Goal: Transaction & Acquisition: Purchase product/service

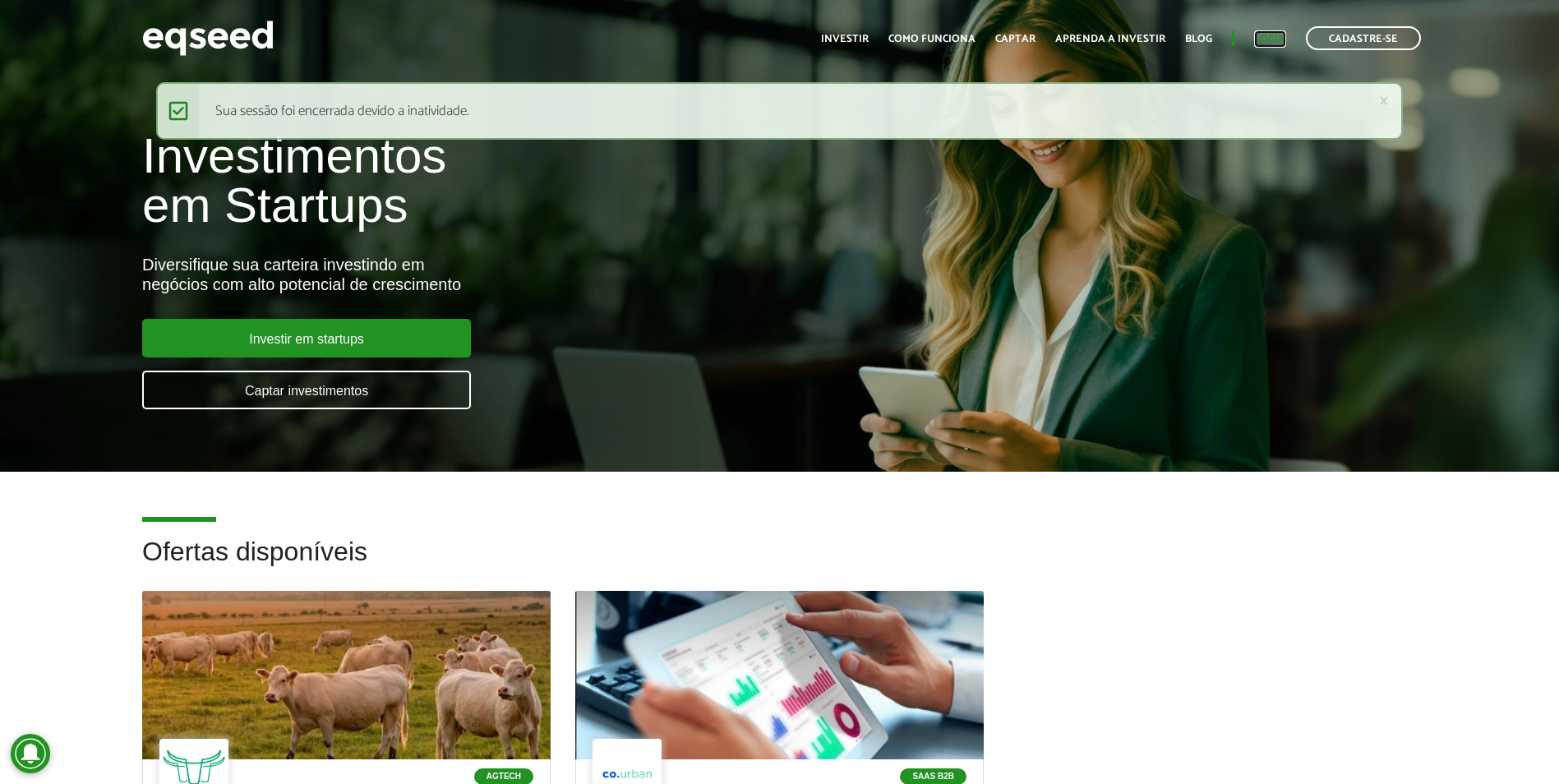
click at [1273, 33] on link "Login" at bounding box center [1271, 38] width 32 height 11
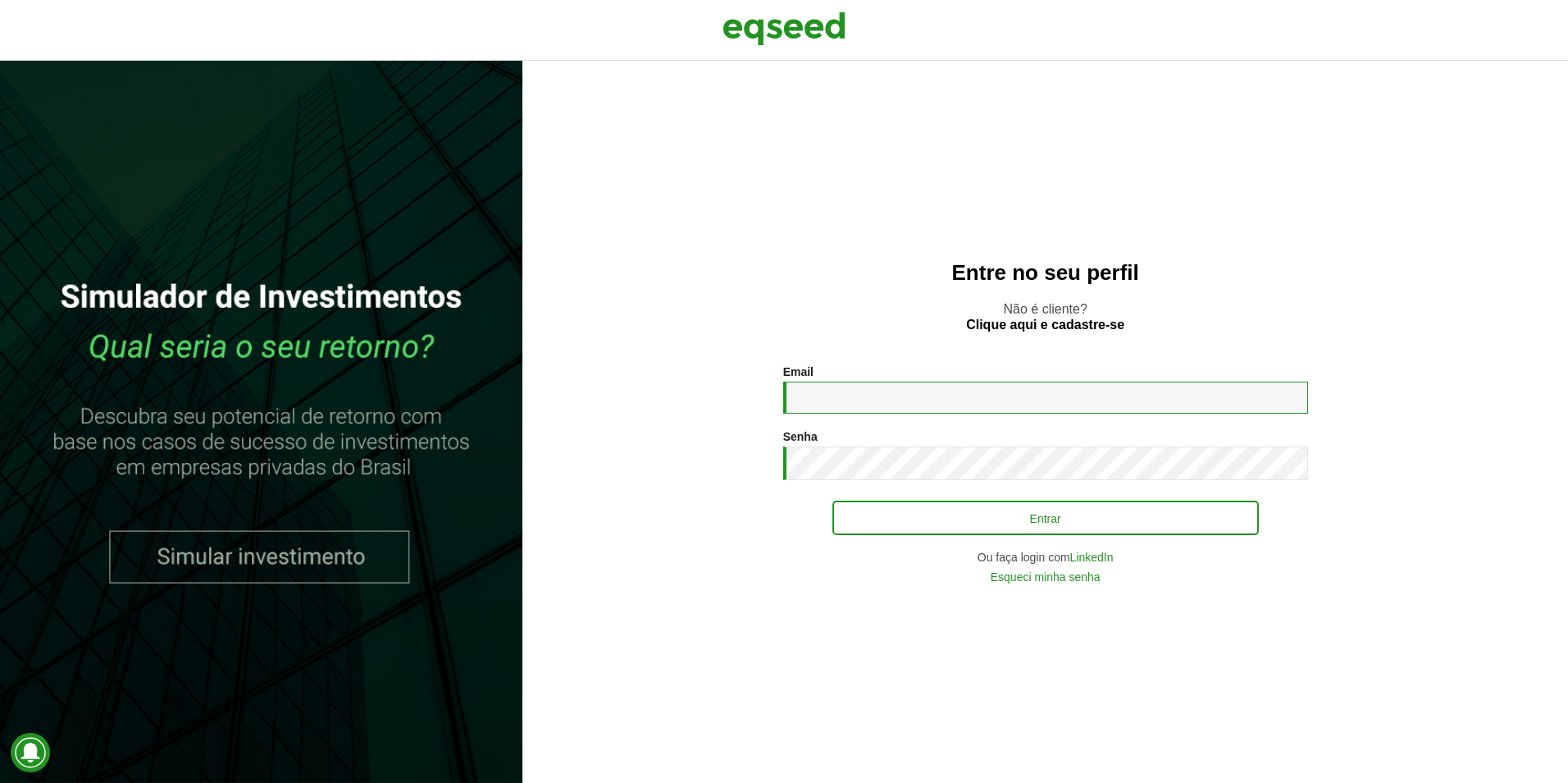
type input "**********"
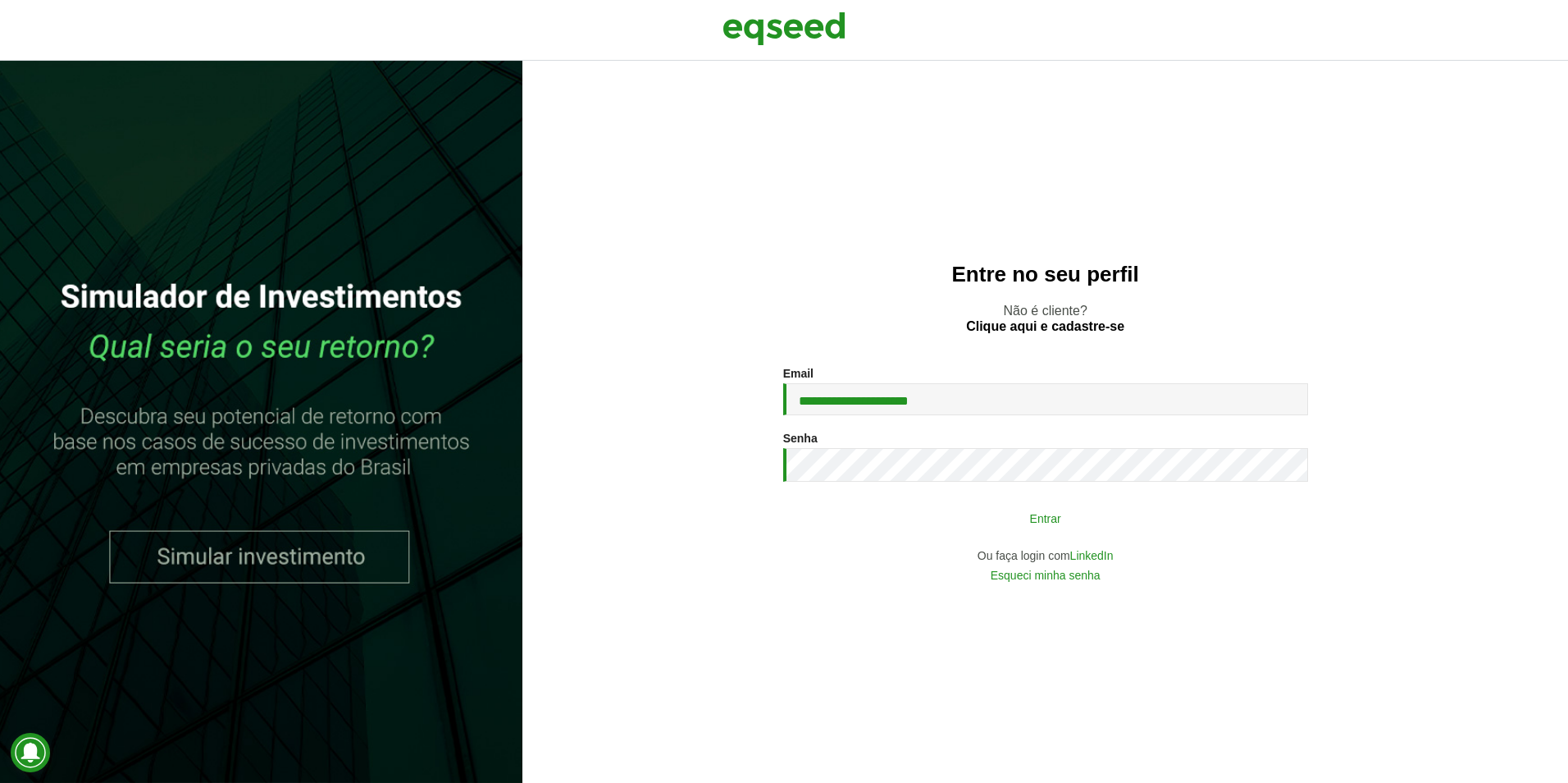
click at [1054, 527] on button "Entrar" at bounding box center [1046, 517] width 427 height 32
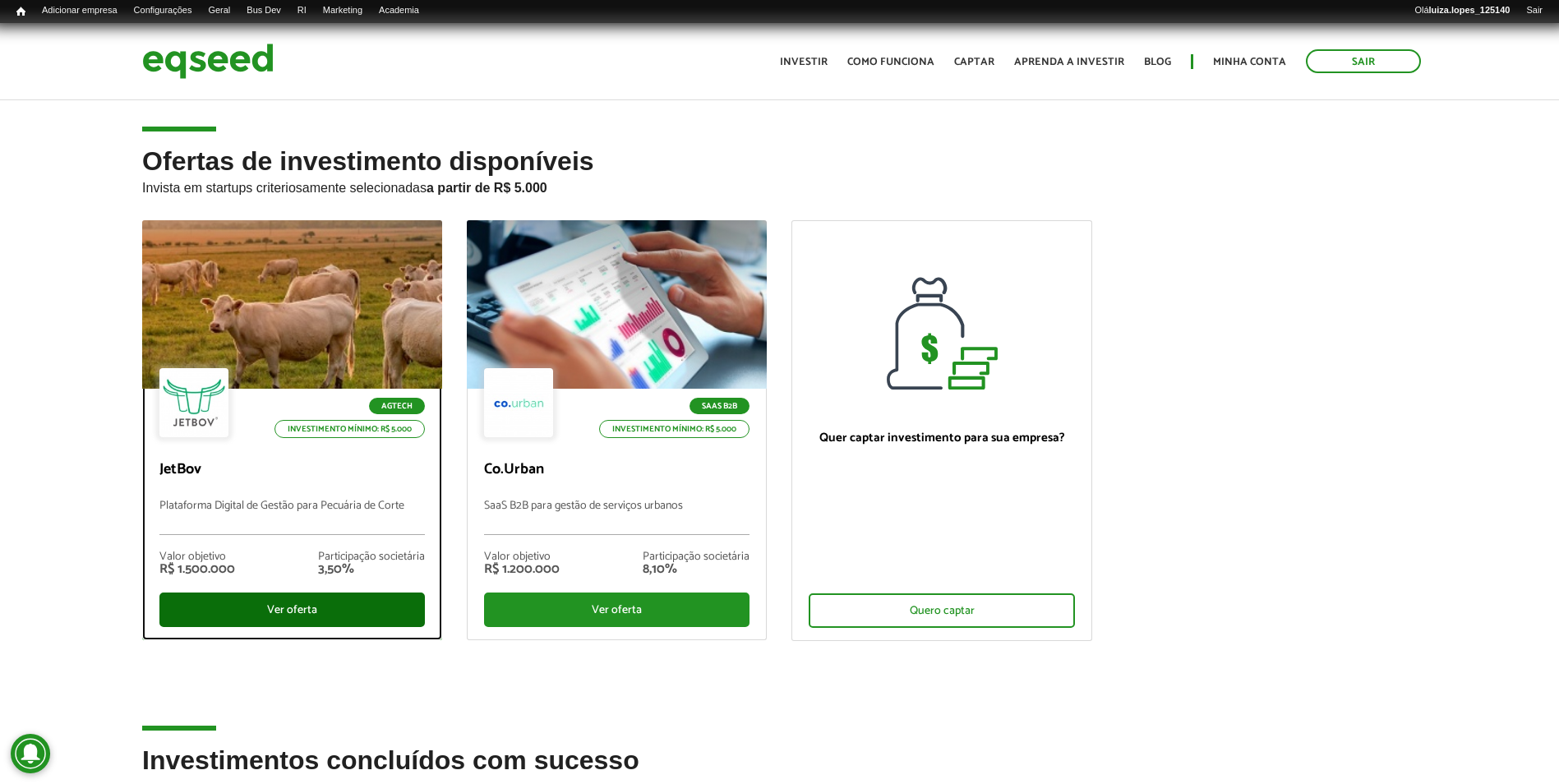
click at [354, 599] on div "Ver oferta" at bounding box center [292, 609] width 265 height 34
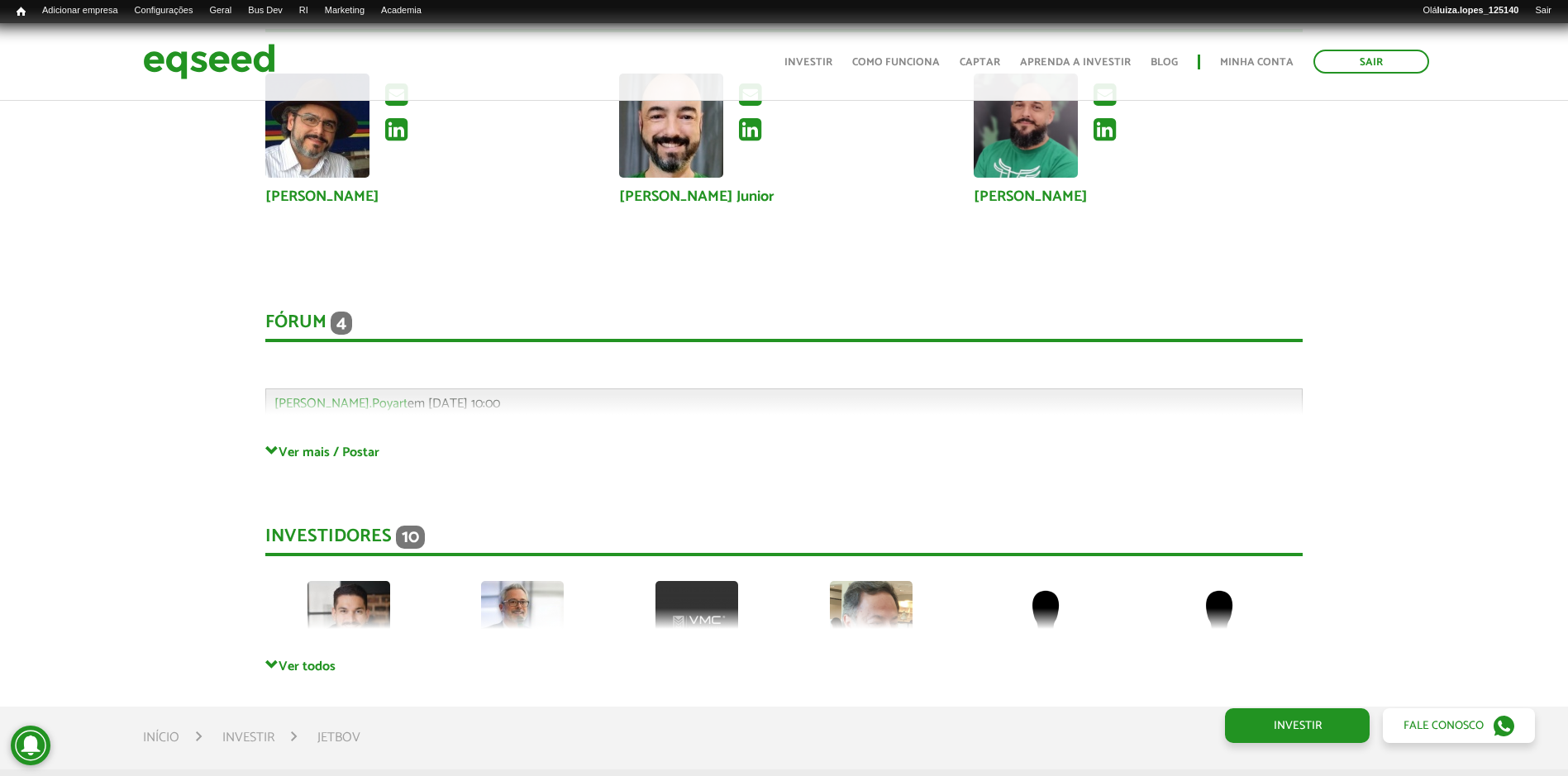
scroll to position [4531, 0]
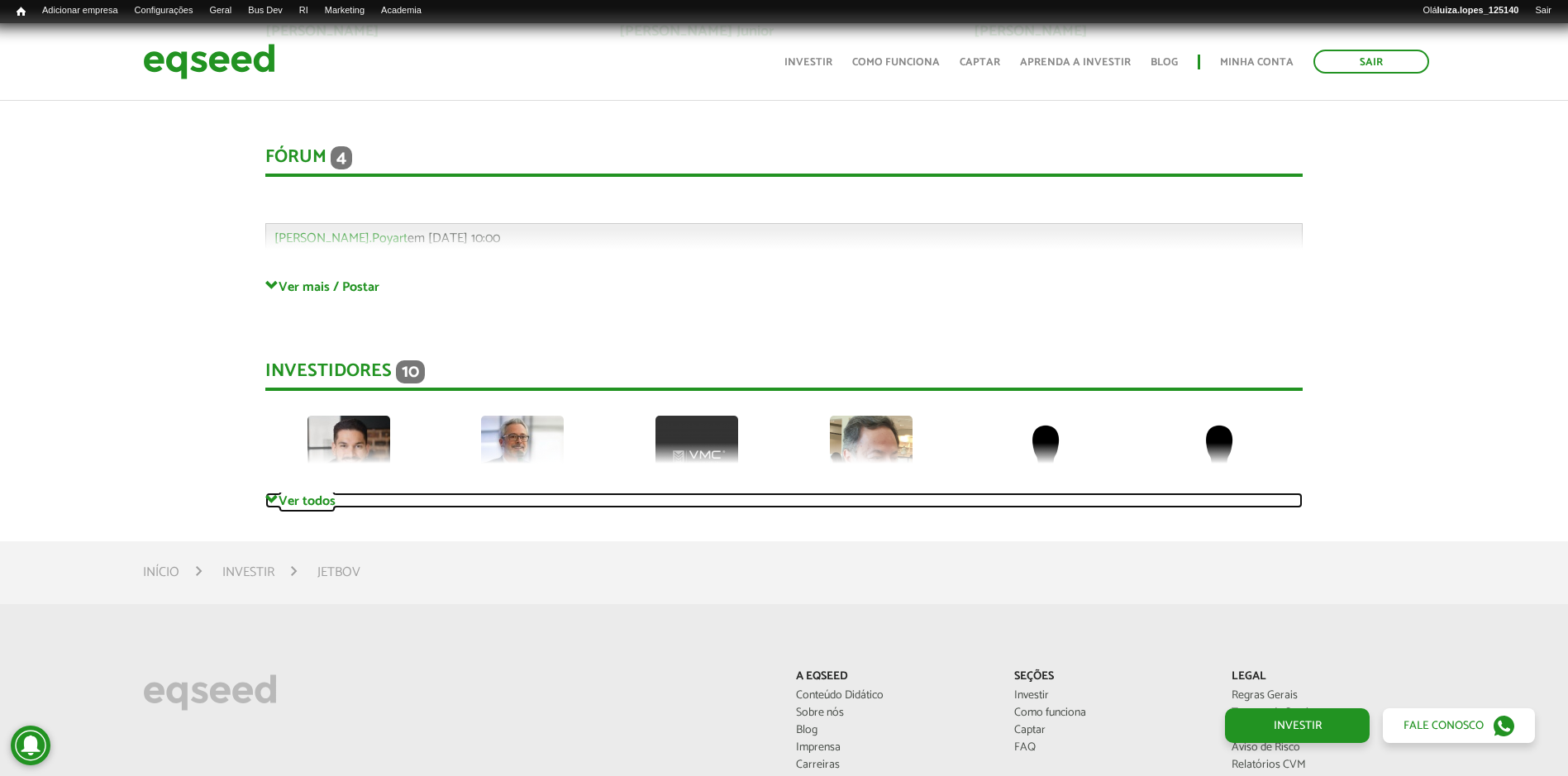
click at [280, 498] on link "Ver todos" at bounding box center [784, 500] width 1038 height 15
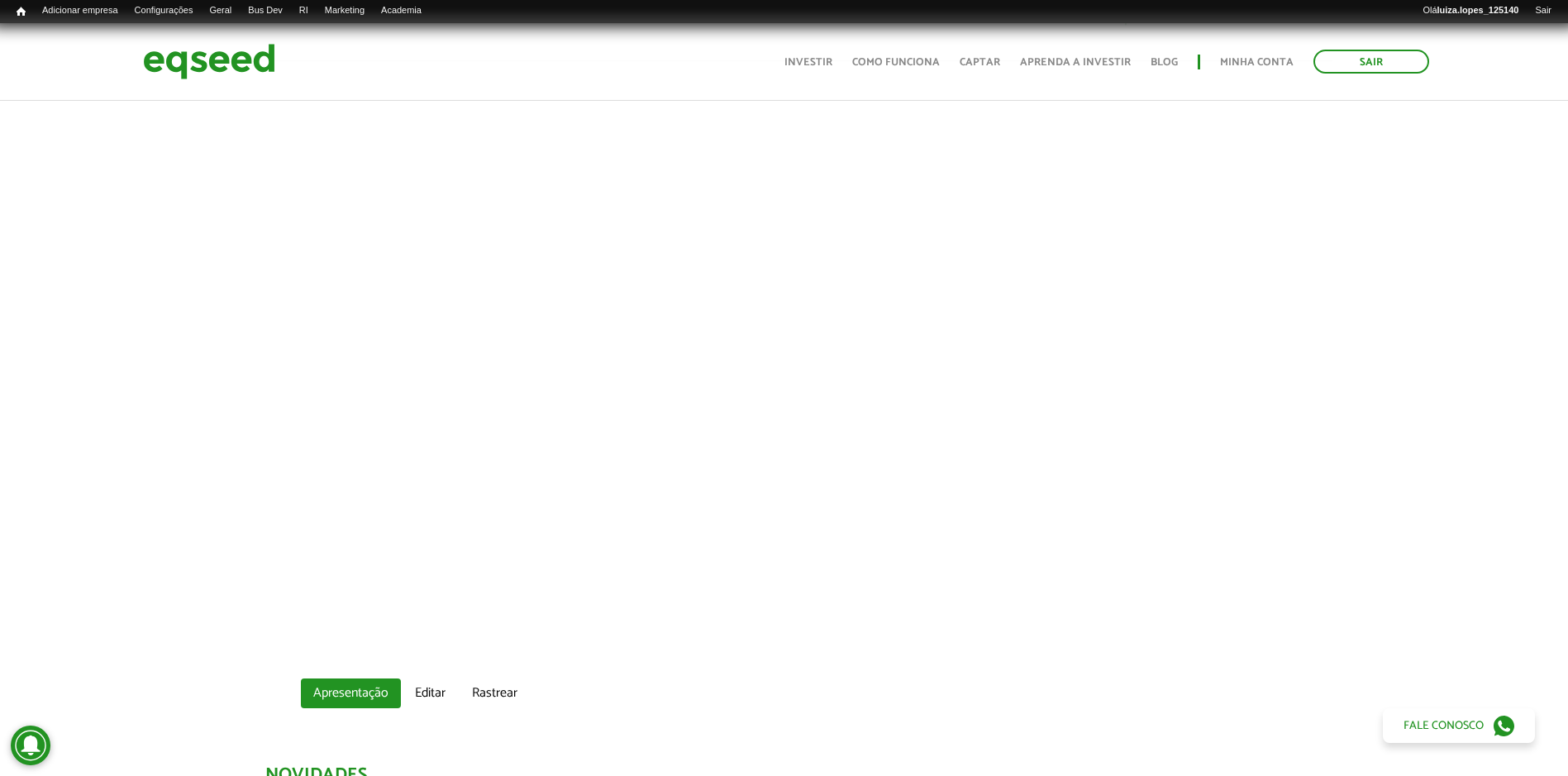
scroll to position [0, 0]
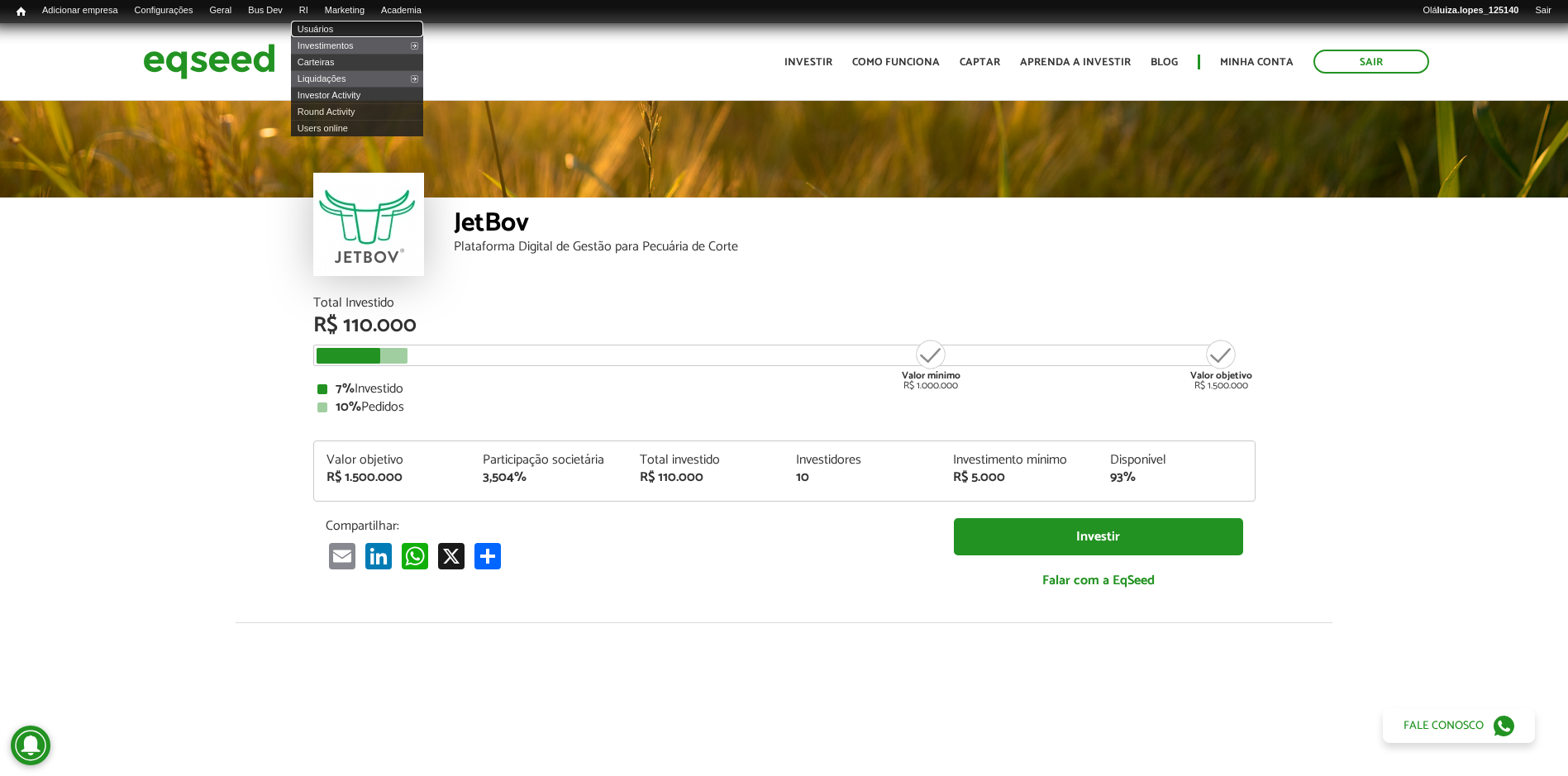
click at [343, 31] on link "Usuários" at bounding box center [357, 28] width 132 height 16
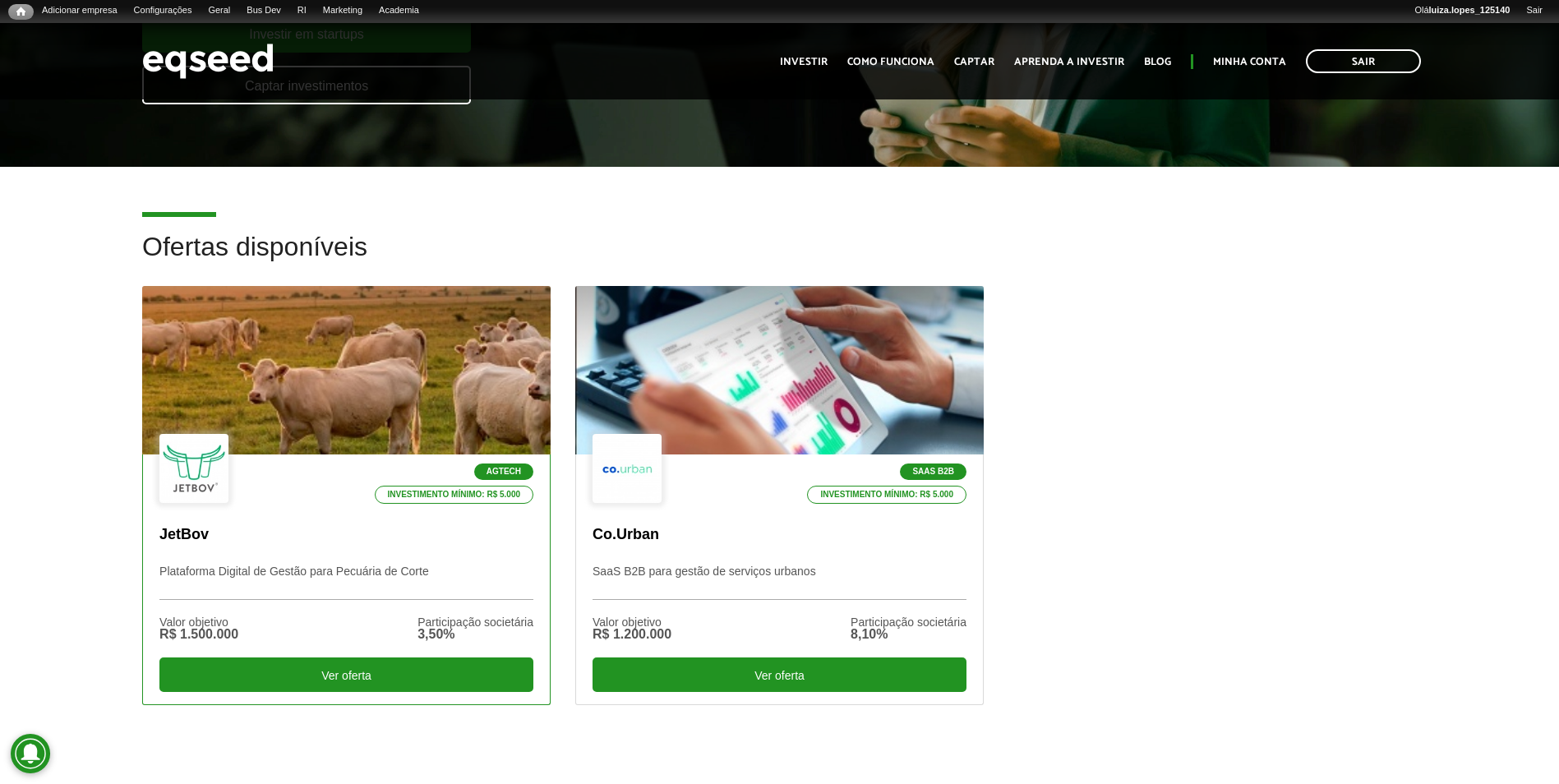
scroll to position [411, 0]
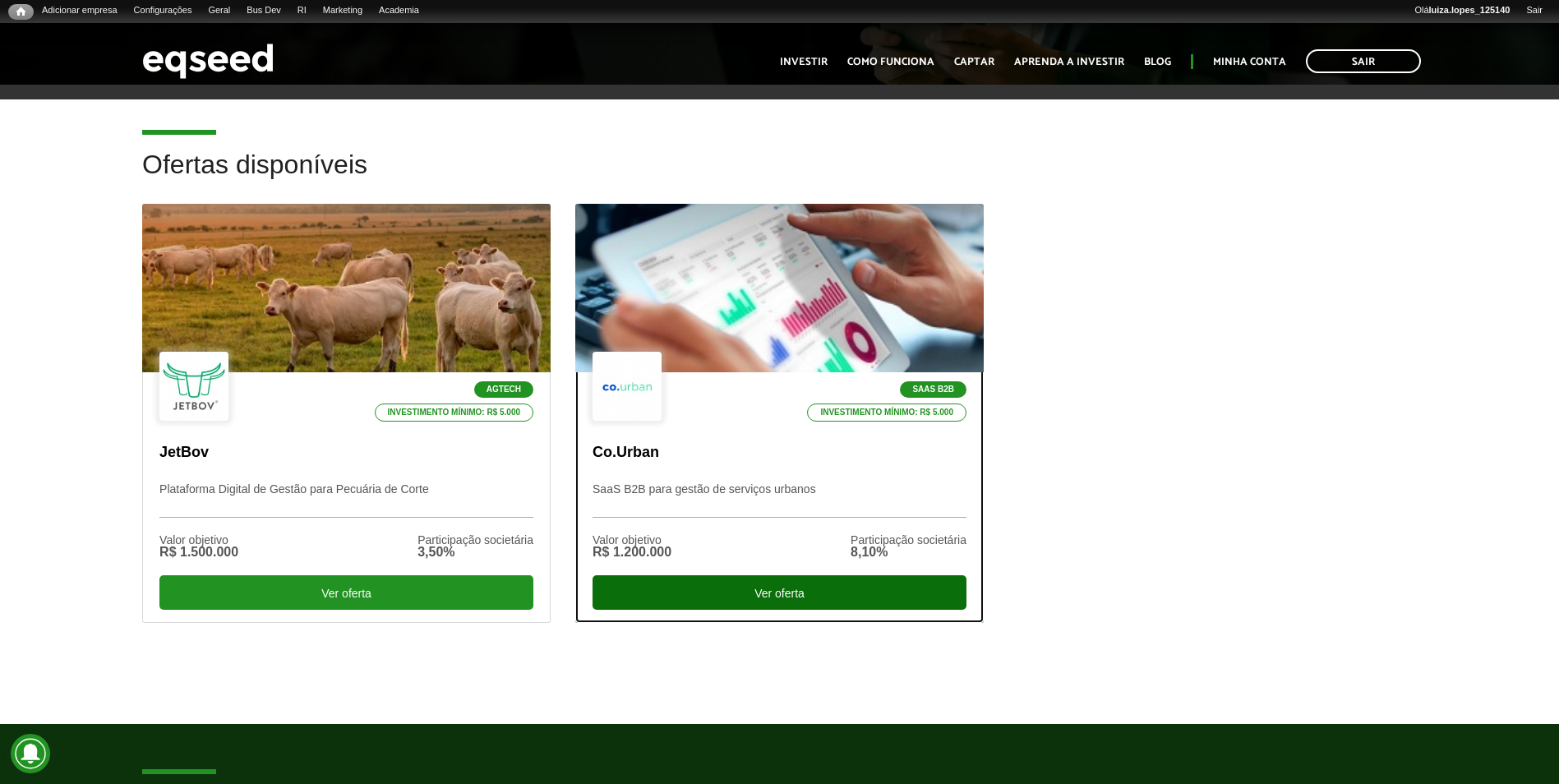
click at [772, 604] on div "Ver oferta" at bounding box center [779, 592] width 374 height 34
